Goal: Information Seeking & Learning: Learn about a topic

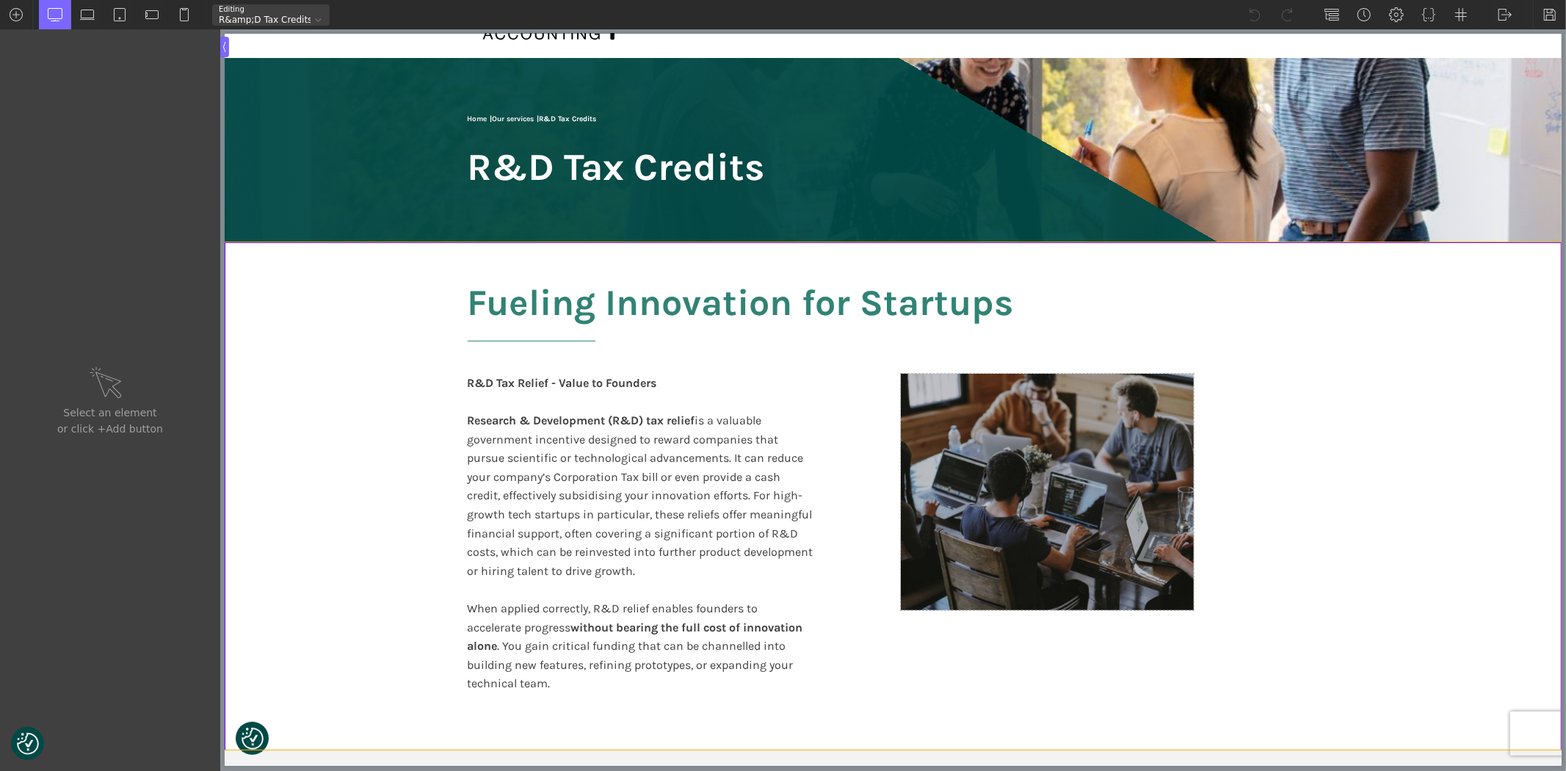
scroll to position [81, 0]
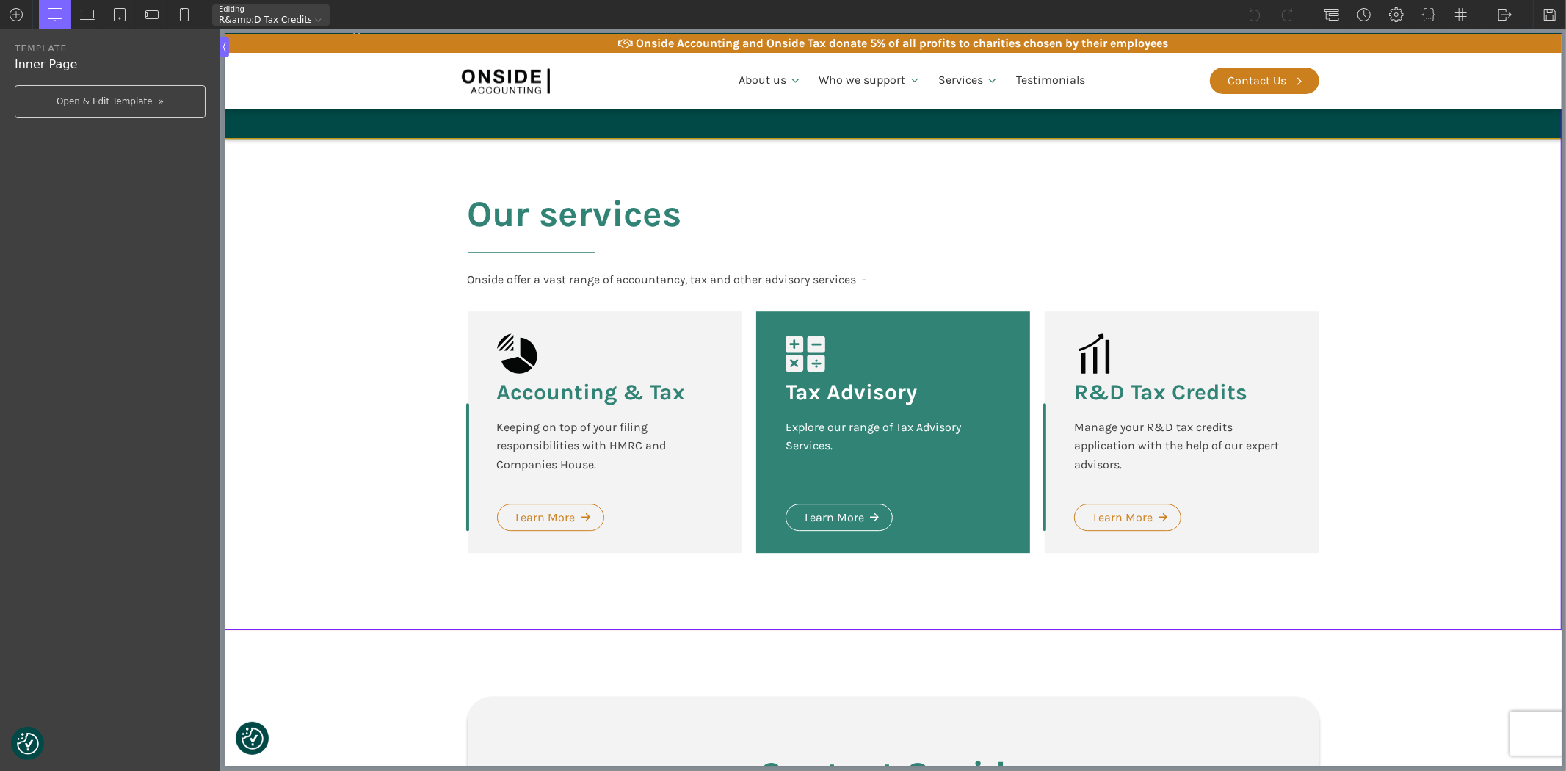
scroll to position [3425, 0]
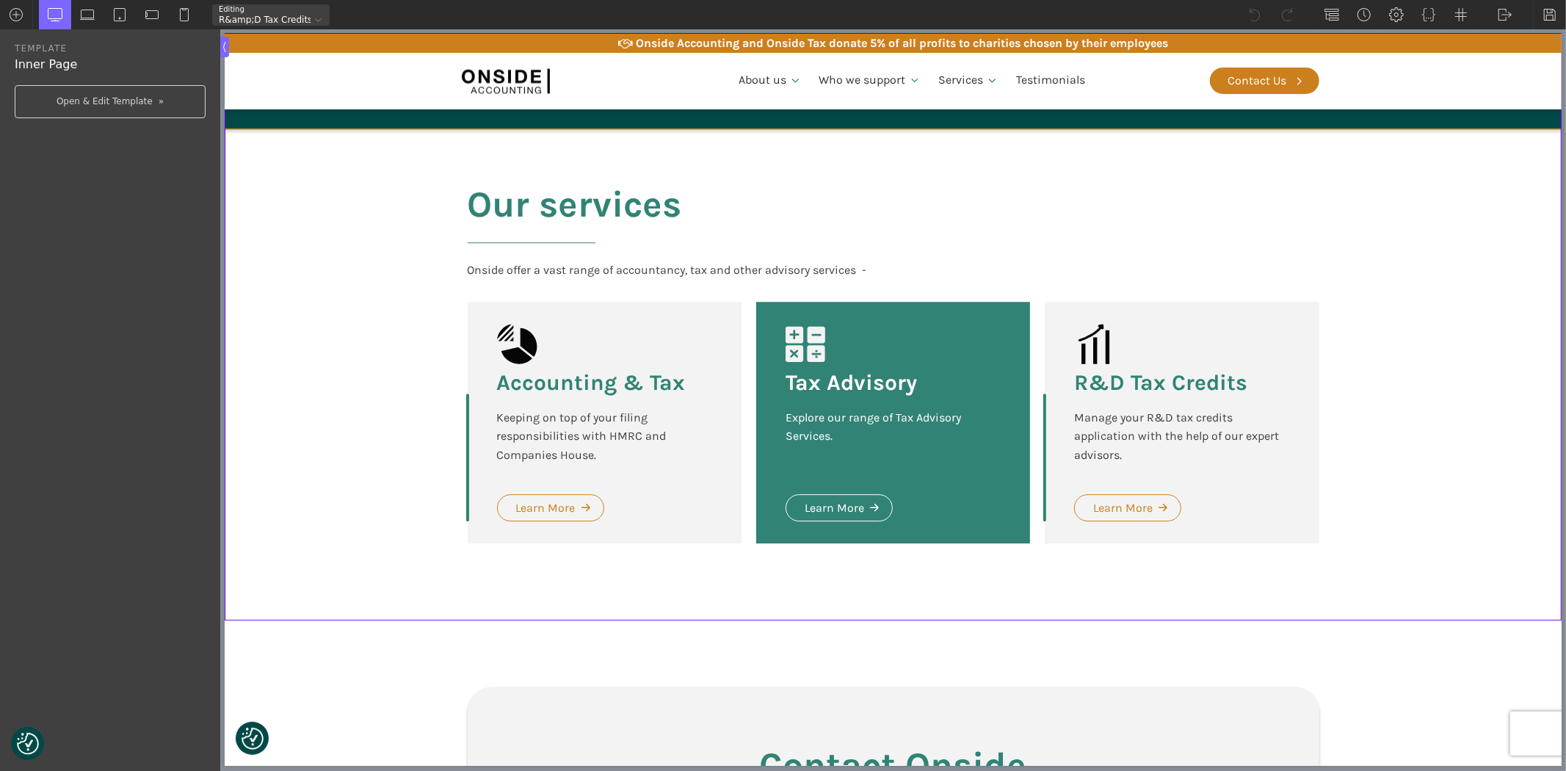
click at [1432, 458] on section "Our services Onside offer a vast range of accountancy, tax and other advisory s…" at bounding box center [892, 374] width 1337 height 491
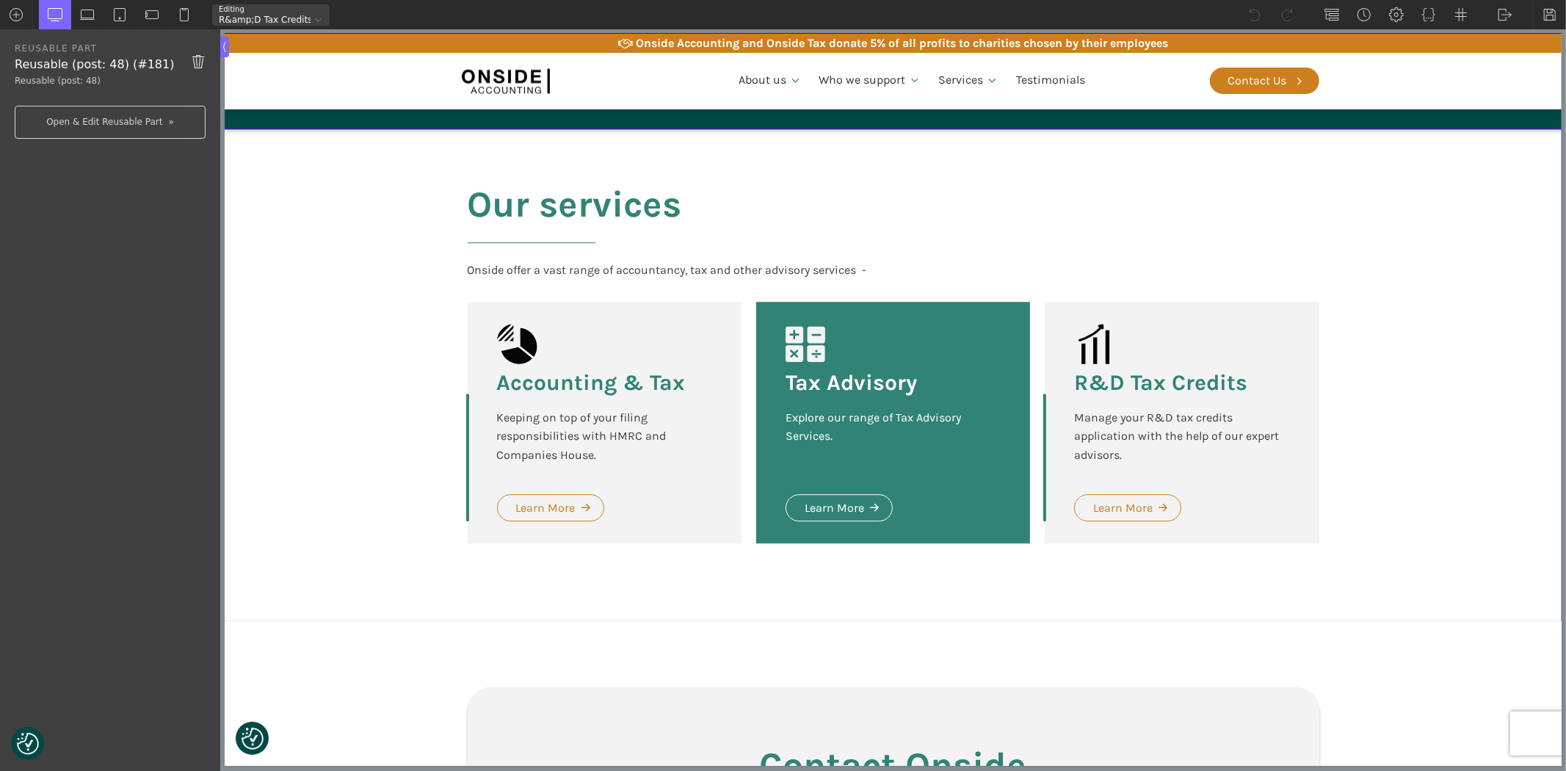
click at [617, 312] on div "Accounting & Tax Keeping on top of your filing responsibilities with HMRC and C…" at bounding box center [604, 422] width 274 height 241
click at [333, 268] on section "Our services Onside offer a vast range of accountancy, tax and other advisory s…" at bounding box center [892, 374] width 1337 height 491
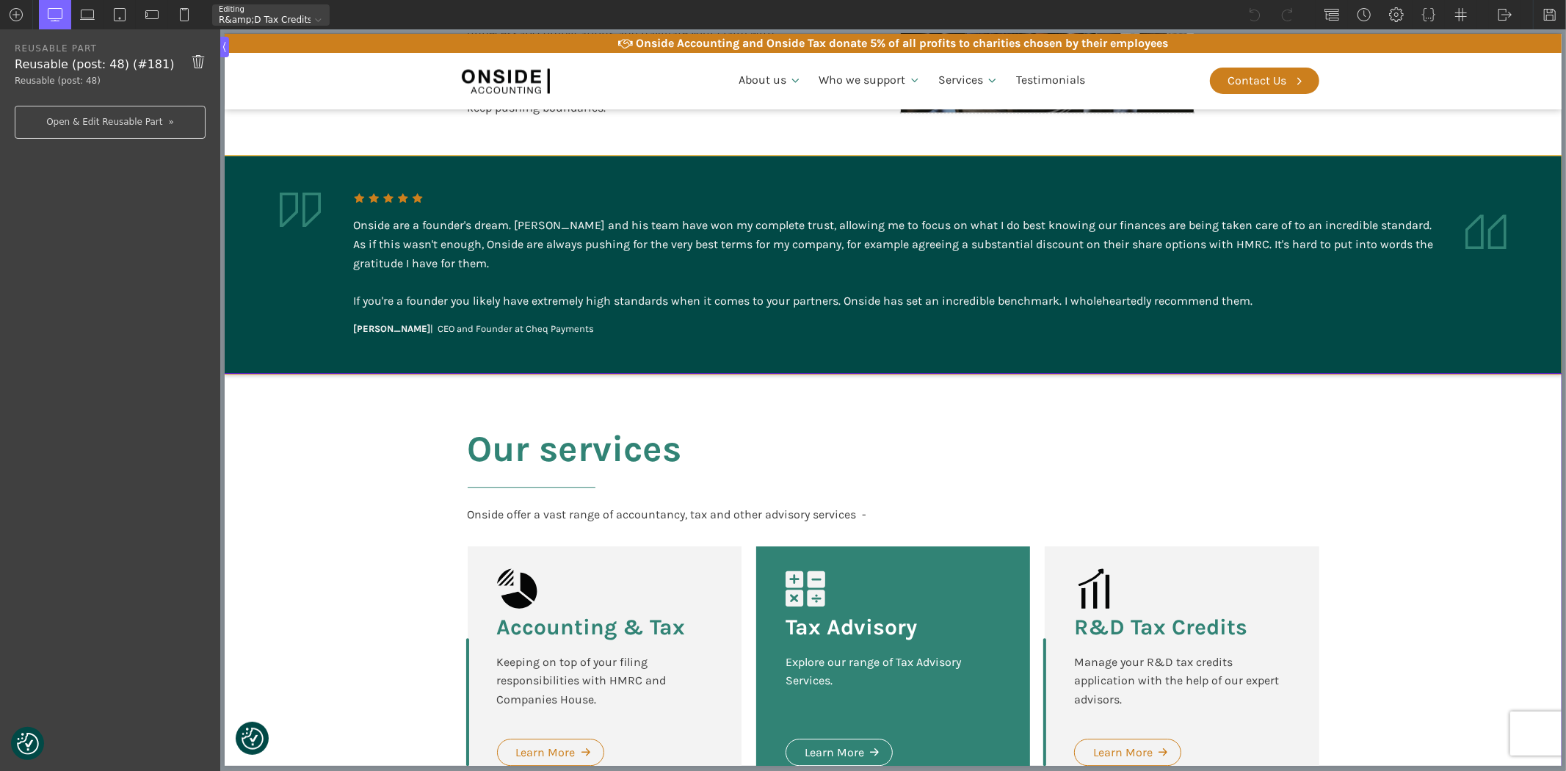
click at [669, 247] on div "Onside are a founder's dream. [PERSON_NAME] and his team have won my complete t…" at bounding box center [892, 263] width 1080 height 94
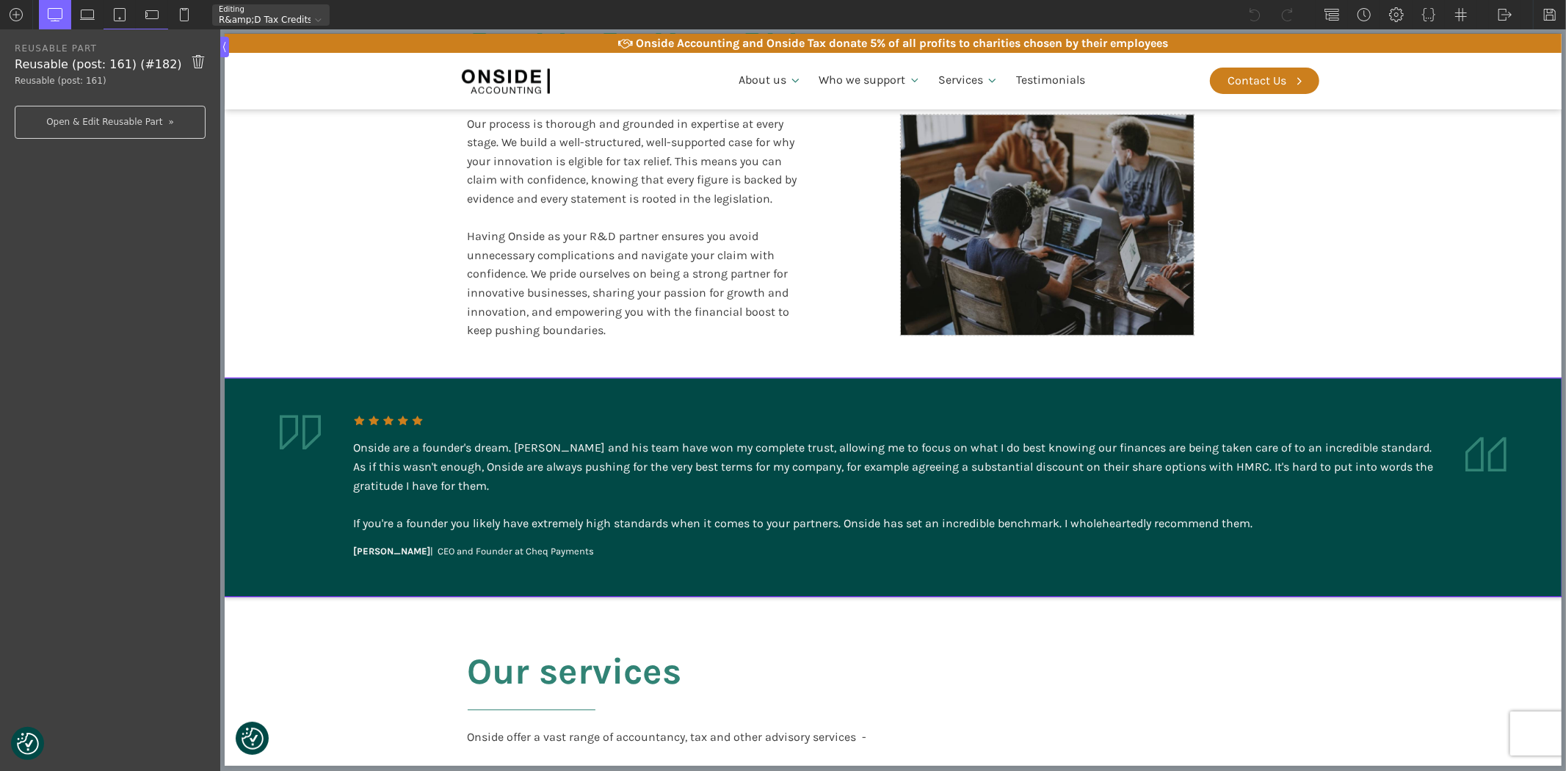
scroll to position [2936, 0]
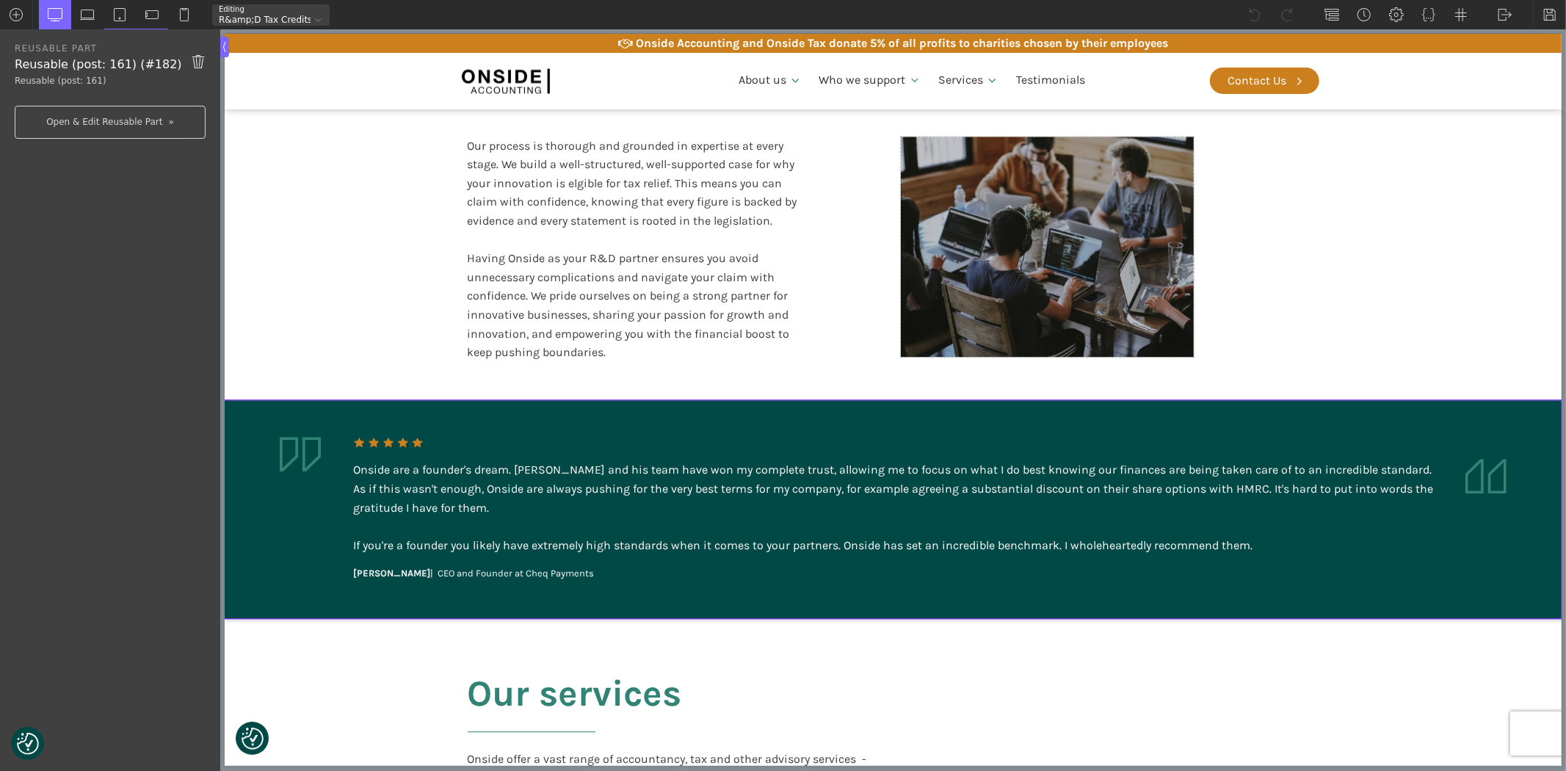
click at [663, 248] on div "Our process is thorough and grounded in expertise at every stage. We build a we…" at bounding box center [640, 249] width 347 height 225
type input "text_block-353-611"
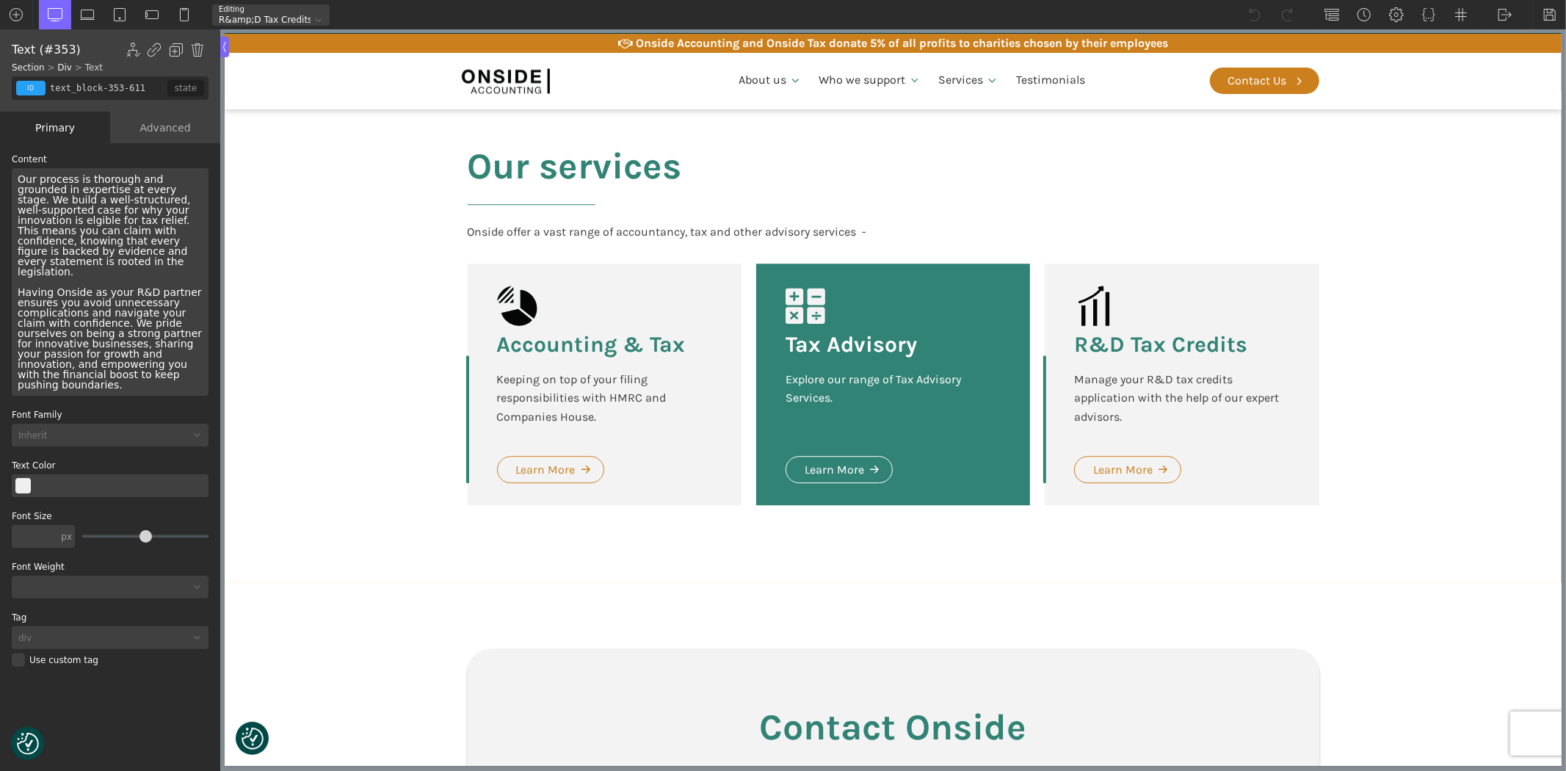
scroll to position [3506, 0]
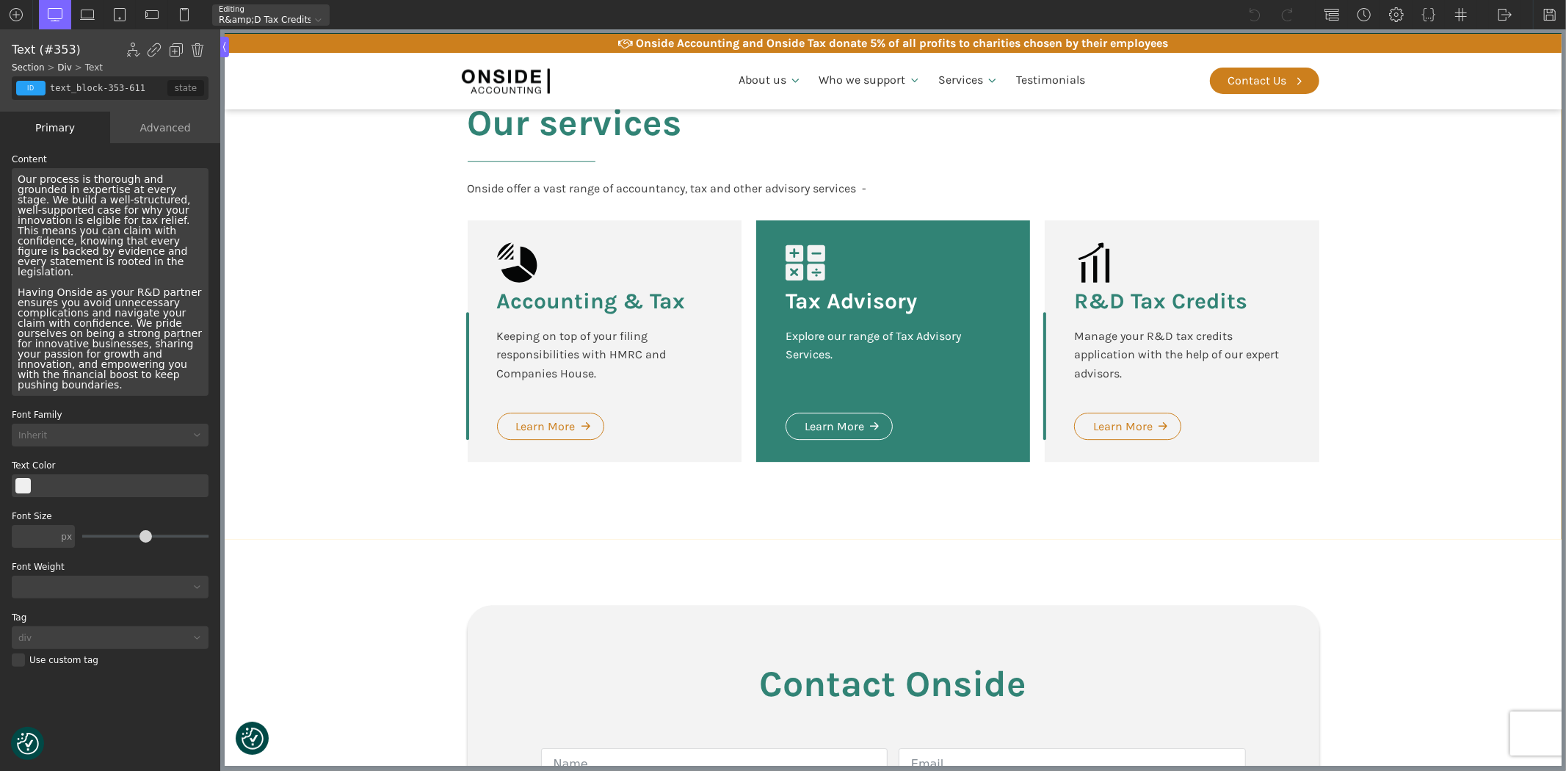
click at [658, 374] on div "Accounting & Tax Keeping on top of your filing responsibilities with HMRC and C…" at bounding box center [604, 340] width 274 height 241
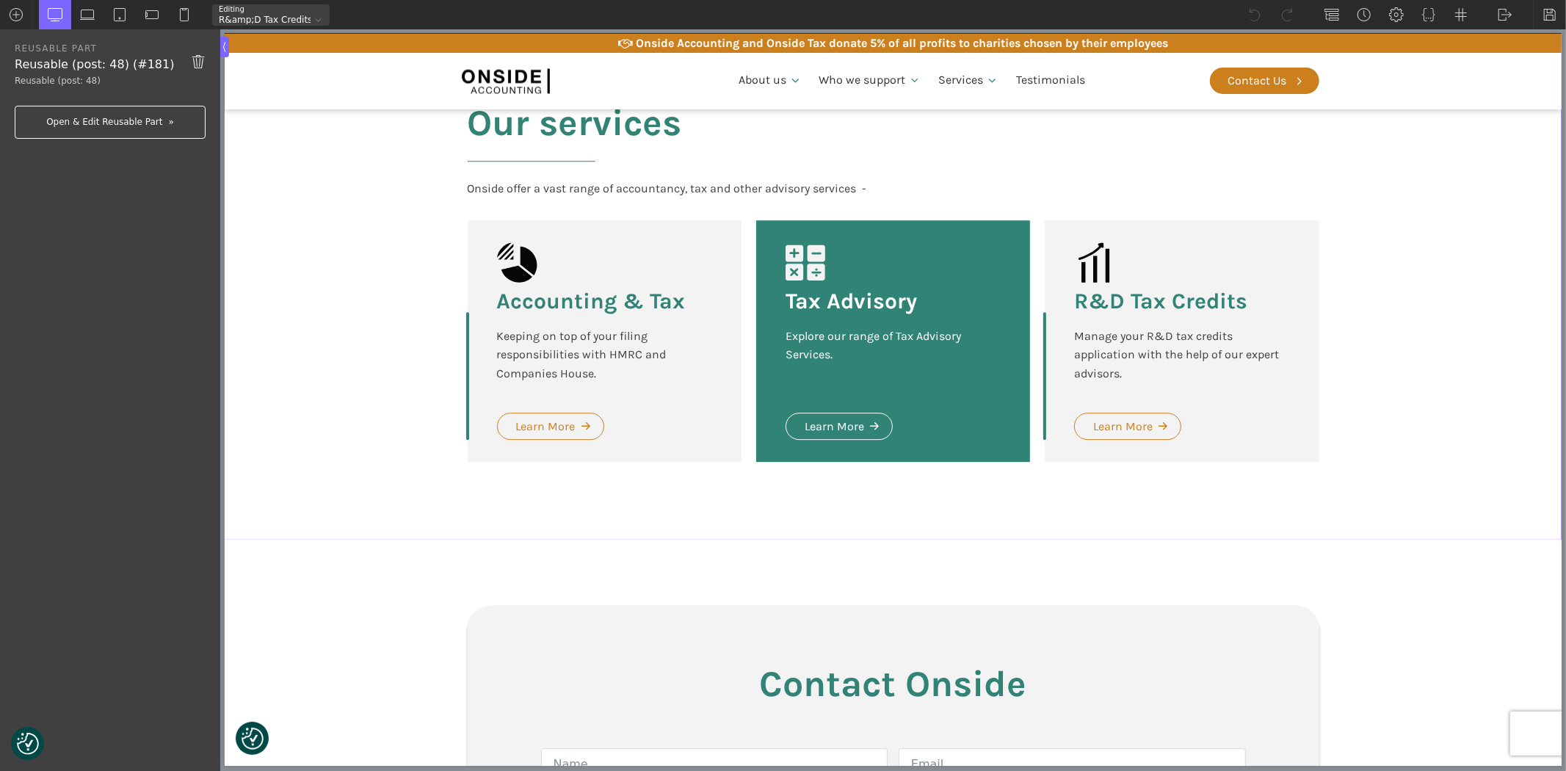
click at [98, 125] on link "Open & Edit Reusable Part" at bounding box center [110, 122] width 191 height 33
